Goal: Transaction & Acquisition: Register for event/course

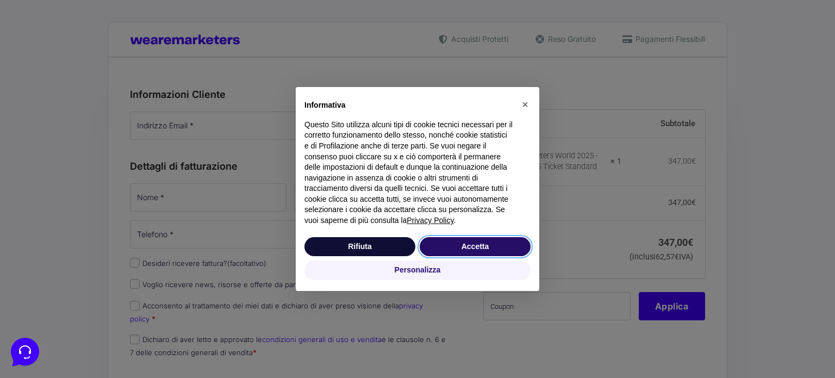
click at [493, 243] on button "Accetta" at bounding box center [475, 247] width 111 height 20
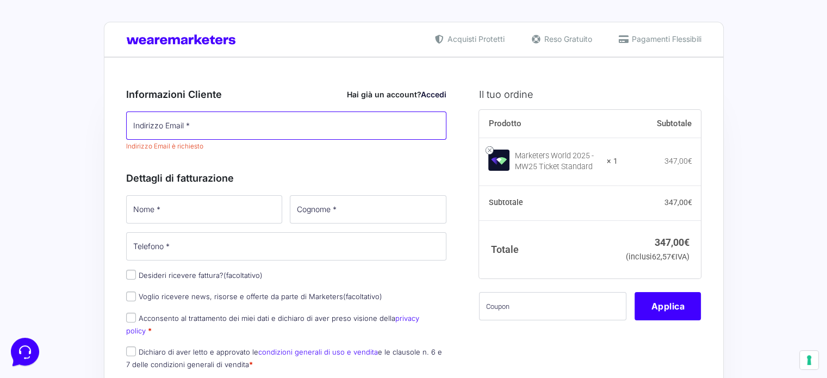
click at [339, 128] on input "Indirizzo Email *" at bounding box center [286, 125] width 321 height 28
type input "[EMAIL_ADDRESS][DOMAIN_NAME]"
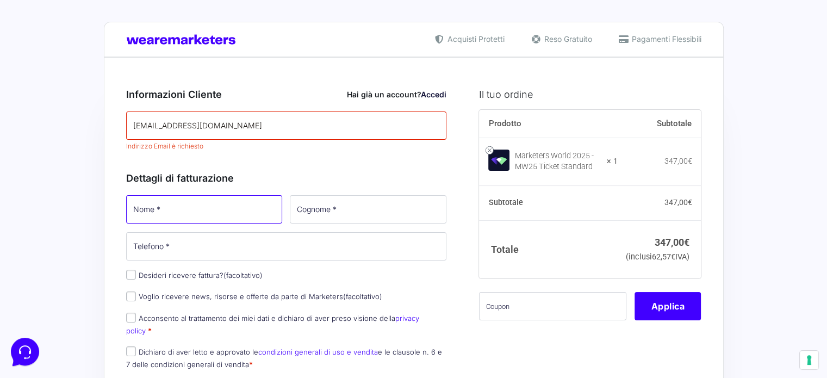
type input "[PERSON_NAME]"
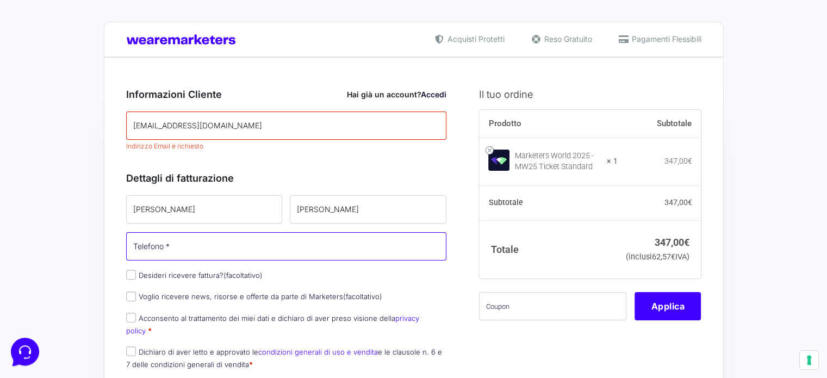
type input "[PHONE_NUMBER]"
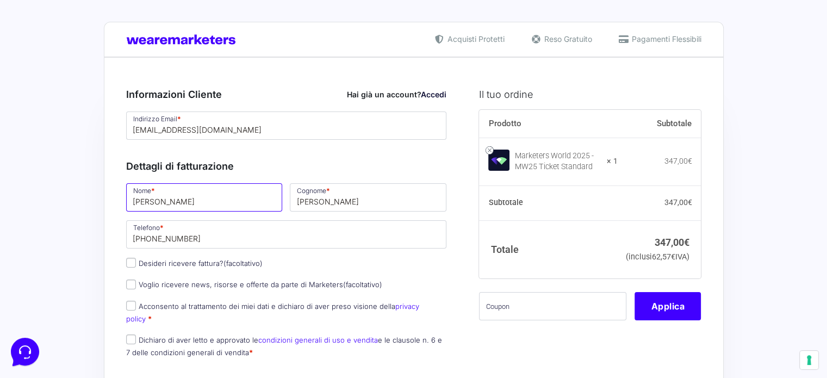
click at [247, 191] on input "[PERSON_NAME]" at bounding box center [204, 197] width 157 height 28
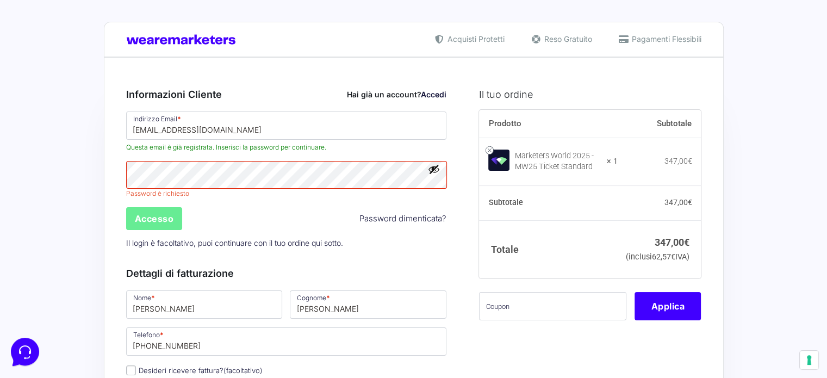
click at [394, 210] on div "Accesso Password dimenticata?" at bounding box center [286, 218] width 328 height 26
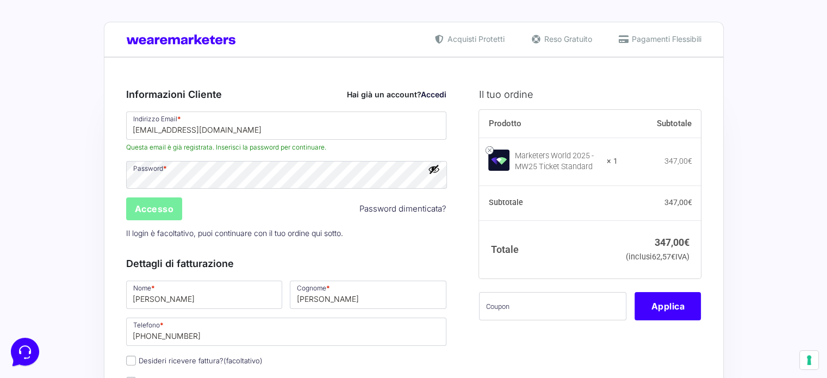
click at [159, 220] on div "Accesso Password dimenticata?" at bounding box center [286, 209] width 328 height 26
click at [158, 214] on input "Accesso" at bounding box center [154, 208] width 57 height 23
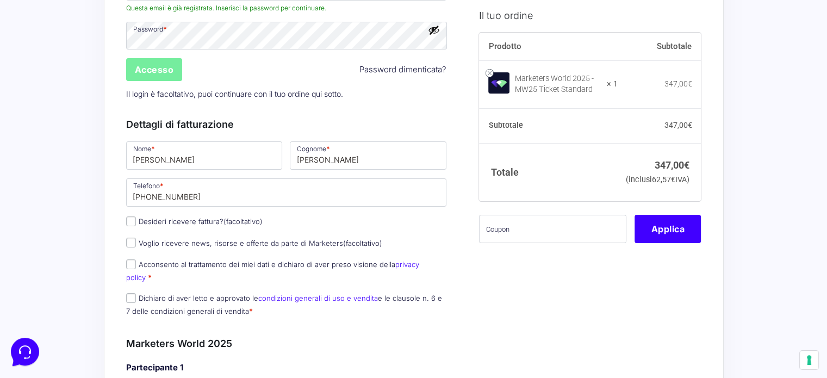
scroll to position [217, 0]
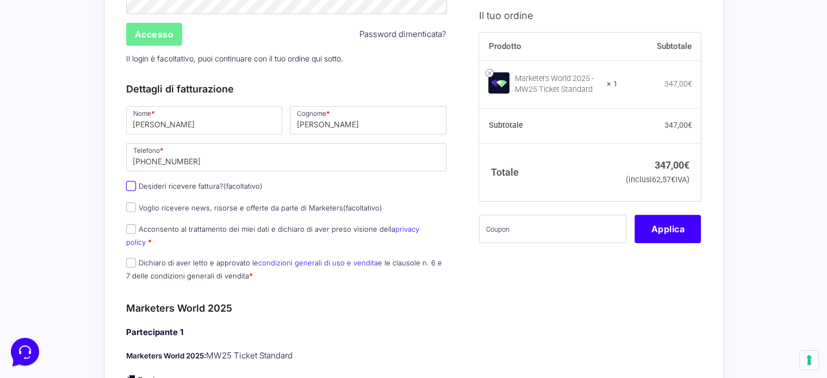
click at [127, 185] on input "Desideri ricevere fattura? (facoltativo)" at bounding box center [131, 186] width 10 height 10
checkbox input "true"
type input "0000000"
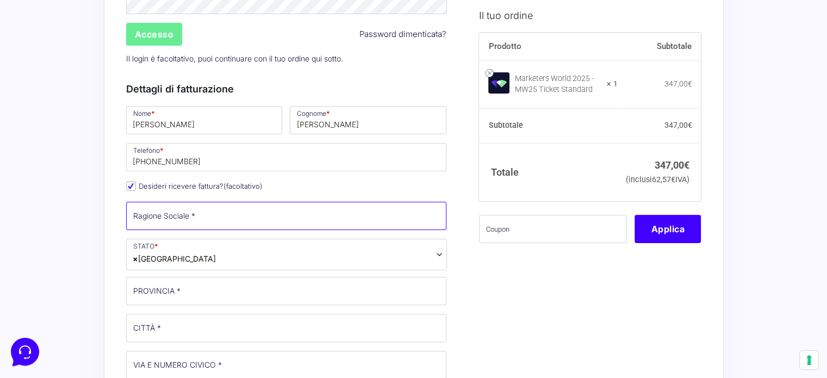
click at [173, 207] on input "Ragione Sociale *" at bounding box center [286, 216] width 321 height 28
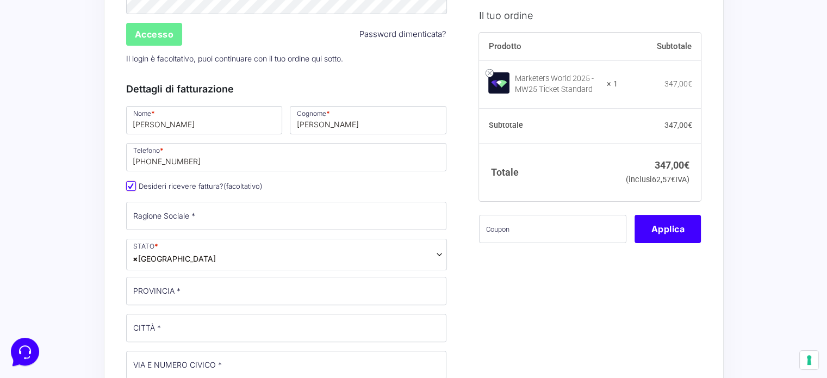
click at [132, 184] on input "Desideri ricevere fattura? (facoltativo)" at bounding box center [131, 186] width 10 height 10
checkbox input "false"
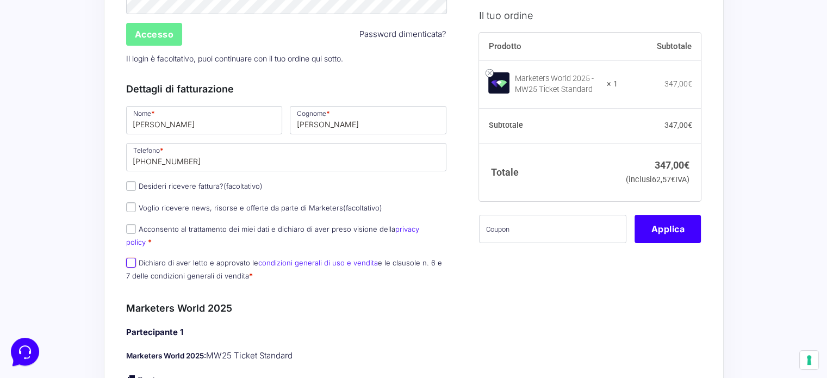
click at [129, 258] on input "Dichiaro di aver letto e approvato le condizioni generali di uso e vendita e le…" at bounding box center [131, 263] width 10 height 10
checkbox input "true"
click at [128, 184] on input "Desideri ricevere fattura? (facoltativo)" at bounding box center [131, 186] width 10 height 10
checkbox input "true"
select select "IT"
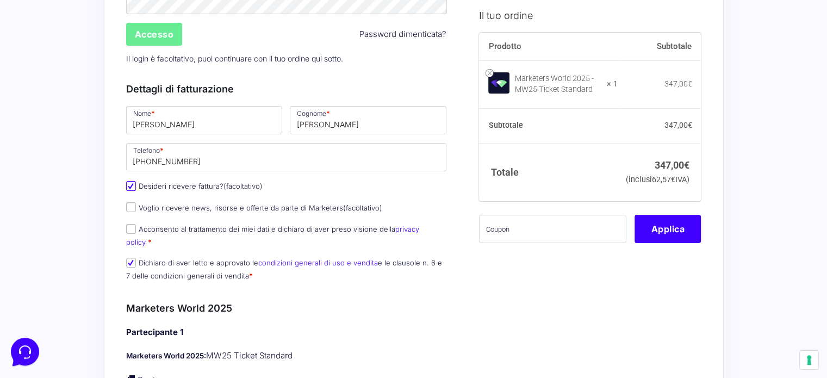
type input "0000000"
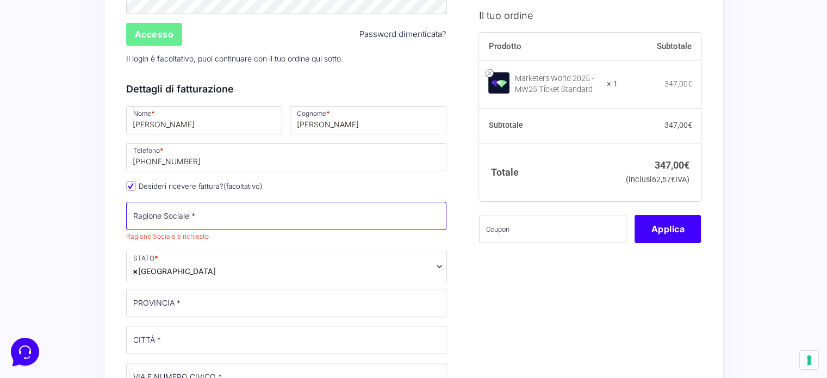
click at [253, 221] on input "Ragione Sociale *" at bounding box center [286, 216] width 321 height 28
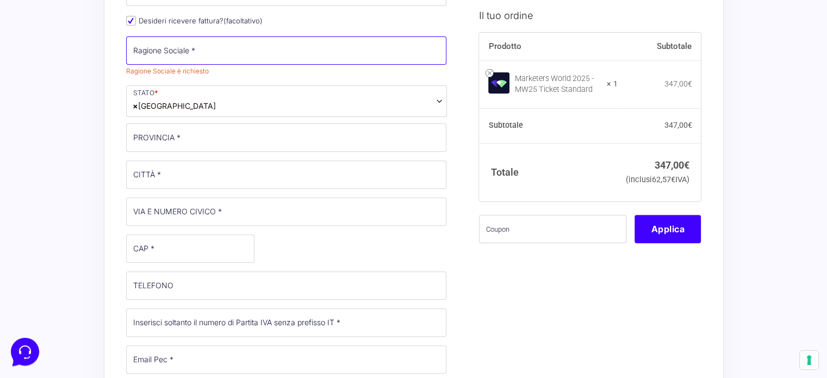
scroll to position [272, 0]
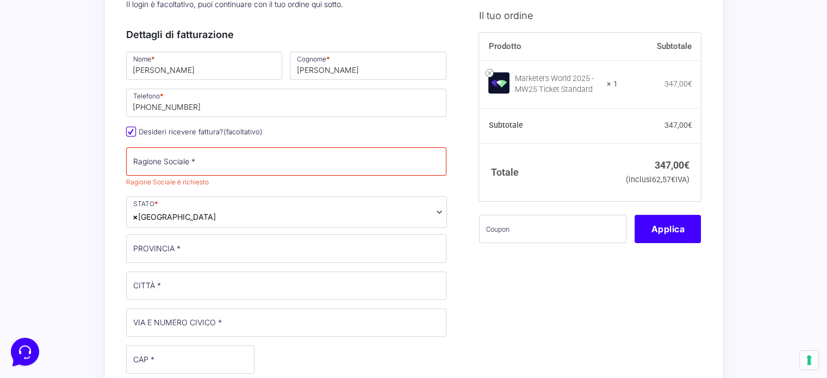
click at [127, 130] on input "Desideri ricevere fattura? (facoltativo)" at bounding box center [131, 132] width 10 height 10
checkbox input "false"
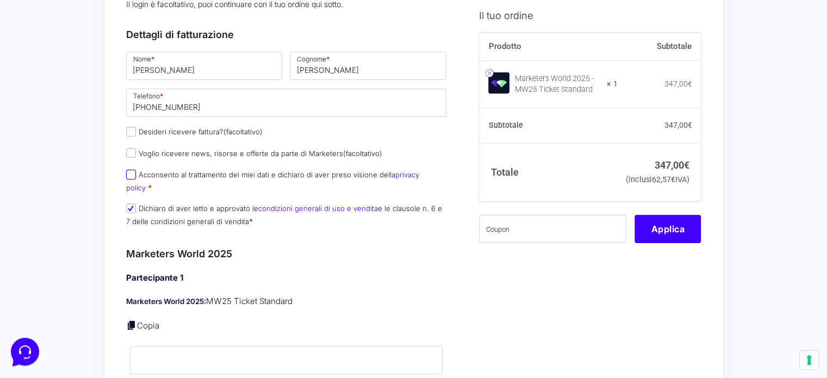
click at [132, 173] on input "Acconsento al trattamento dei miei dati e dichiaro di aver preso visione della …" at bounding box center [131, 175] width 10 height 10
checkbox input "true"
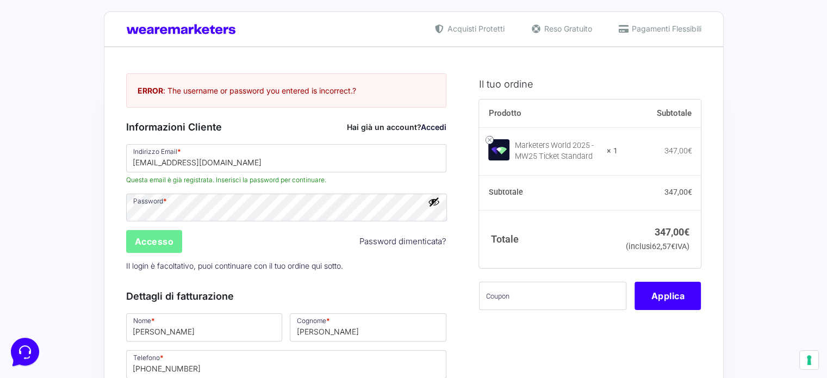
scroll to position [0, 0]
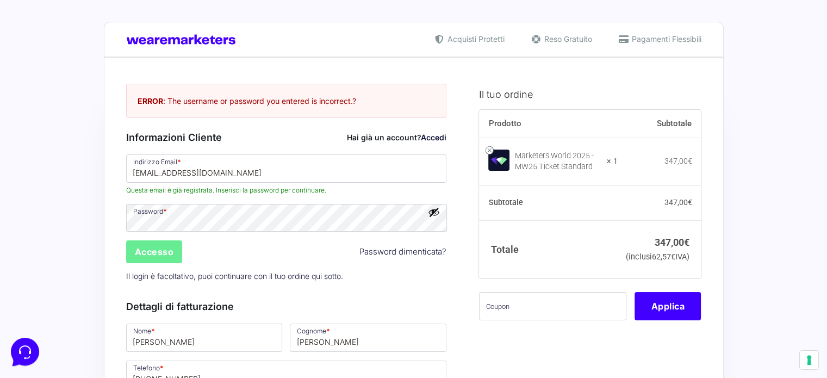
click at [409, 255] on link "Password dimenticata?" at bounding box center [402, 252] width 87 height 12
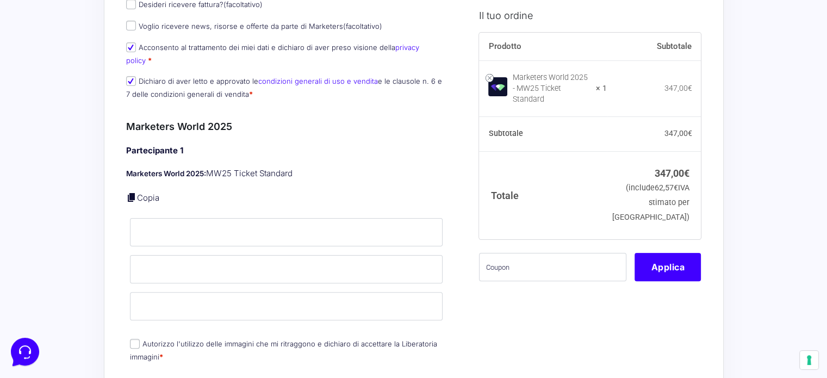
scroll to position [221, 0]
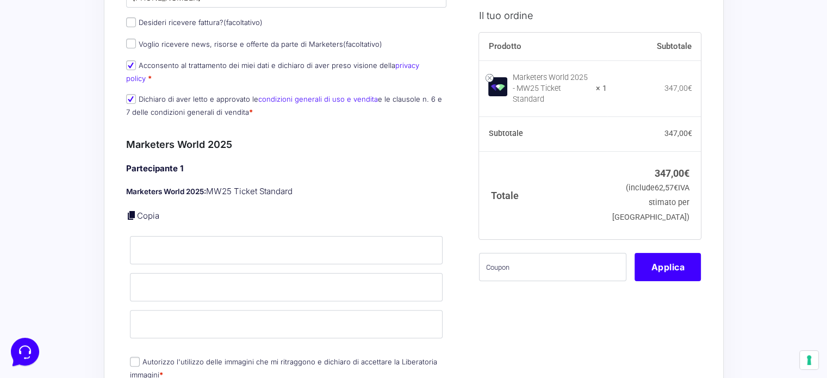
click at [135, 210] on link at bounding box center [131, 215] width 11 height 11
type input "[PERSON_NAME]"
type input "[EMAIL_ADDRESS][DOMAIN_NAME]"
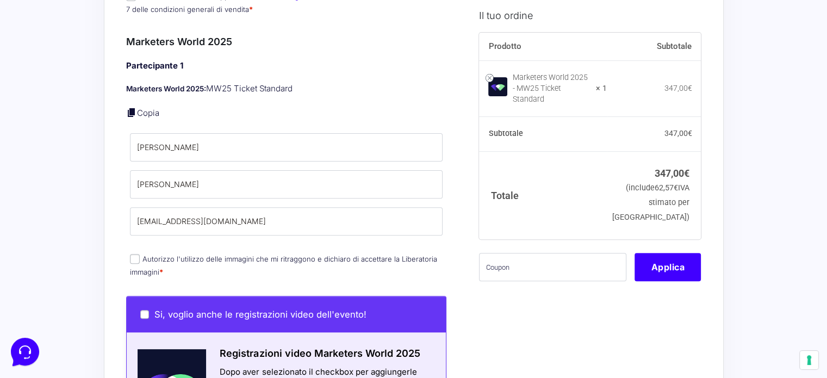
scroll to position [330, 0]
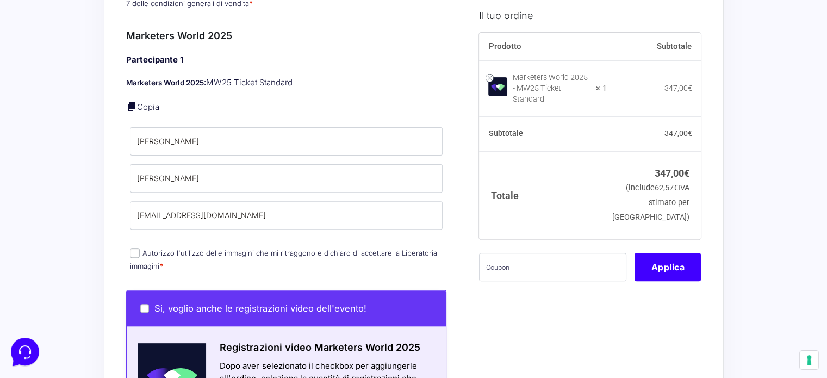
click at [134, 248] on input "Autorizzo l'utilizzo delle immagini che mi ritraggono e dichiaro di accettare l…" at bounding box center [135, 253] width 10 height 10
checkbox input "true"
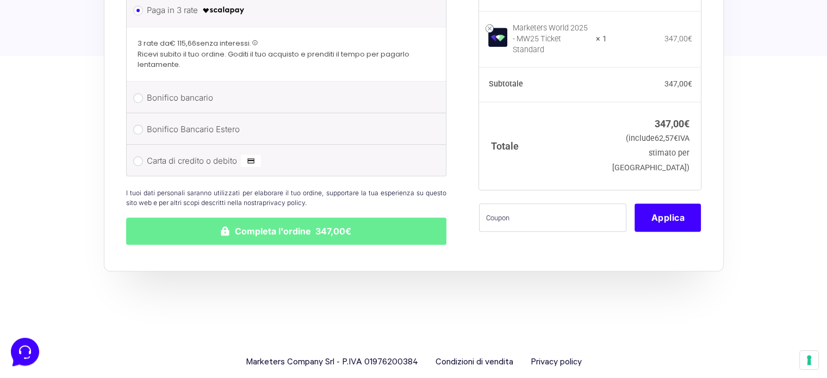
scroll to position [1036, 0]
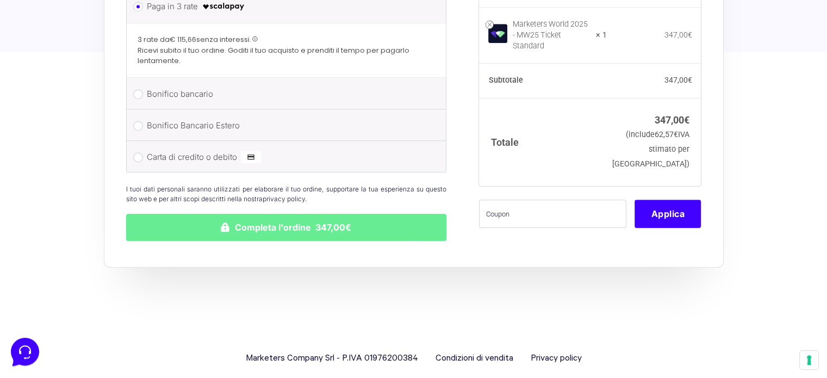
click at [216, 149] on label "Carta di credito o debito" at bounding box center [285, 157] width 276 height 16
click at [143, 152] on input "Carta di credito o debito" at bounding box center [138, 157] width 10 height 10
radio input "true"
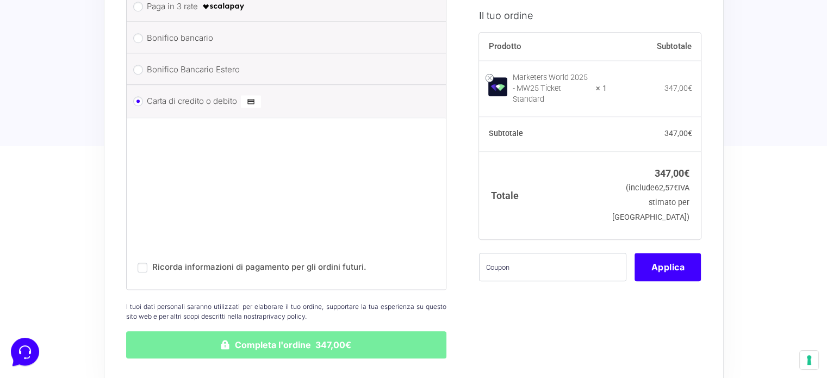
click at [161, 331] on button "Completa l'ordine 347,00€" at bounding box center [286, 344] width 321 height 27
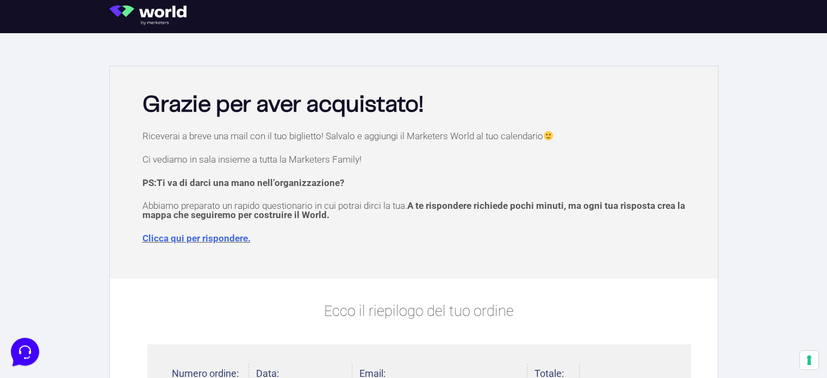
click at [214, 239] on link "Clicca qui per rispondere." at bounding box center [196, 238] width 108 height 11
